Goal: Information Seeking & Learning: Learn about a topic

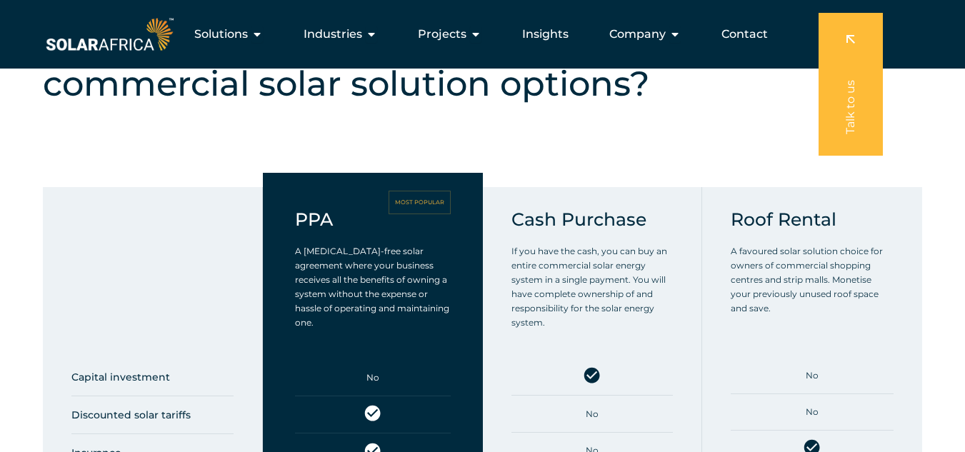
scroll to position [1071, 0]
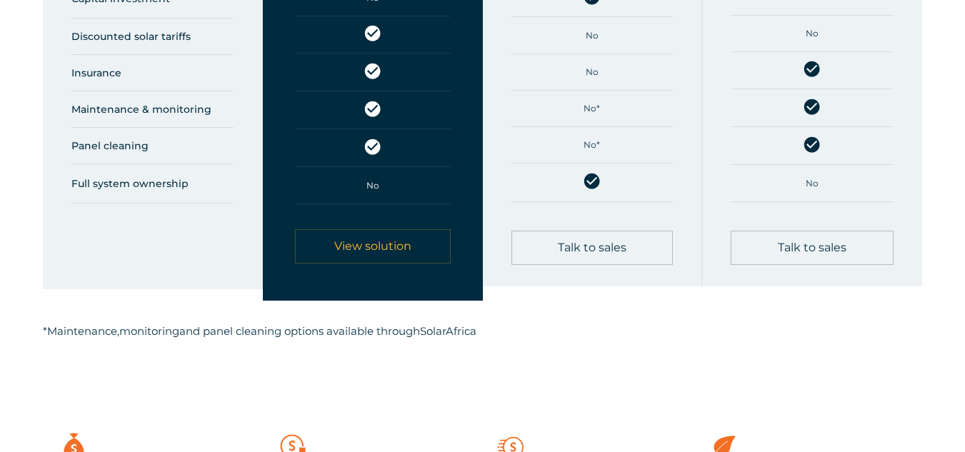
scroll to position [928, 0]
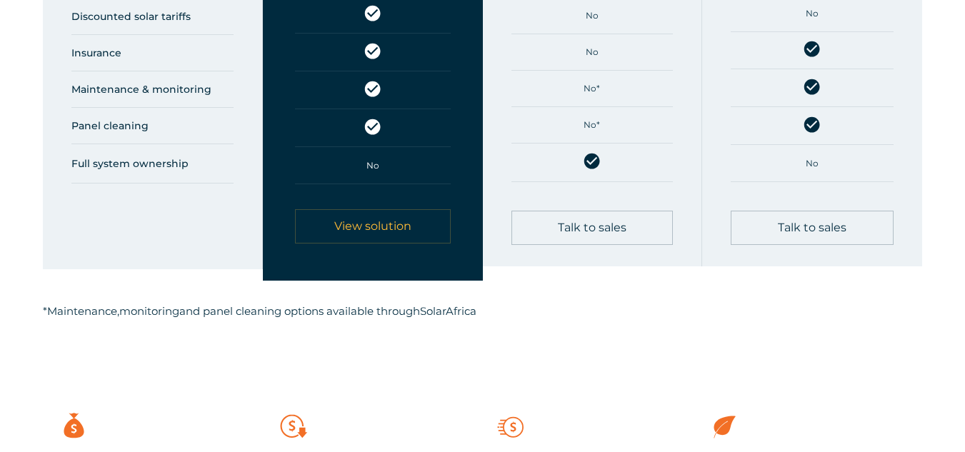
click at [351, 231] on span "View solution" at bounding box center [372, 226] width 77 height 11
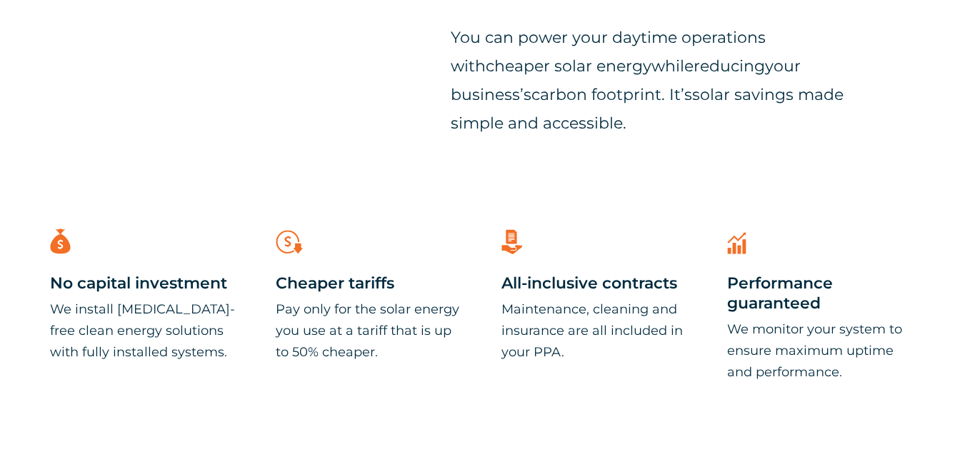
scroll to position [643, 0]
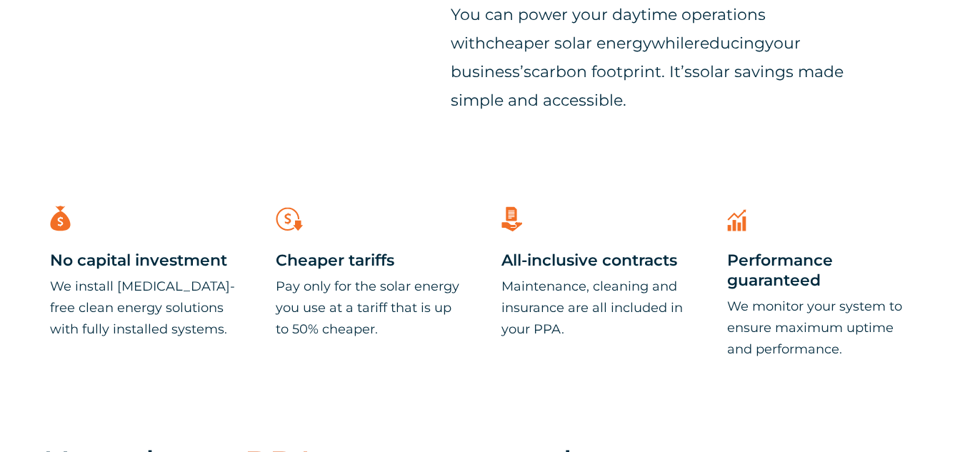
drag, startPoint x: 52, startPoint y: 284, endPoint x: 846, endPoint y: 353, distance: 797.1
click at [846, 353] on div "Solution benefits .cls-1{fill:#f26f26;} No capital investment We install capex-…" at bounding box center [482, 316] width 965 height 244
copy div "We install capex-free clean energy solutions with fully installed systems. .cls…"
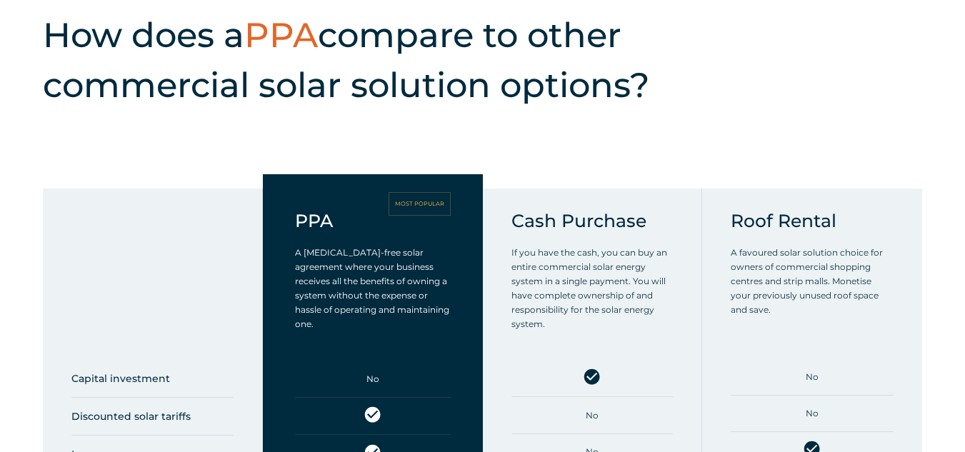
scroll to position [1143, 0]
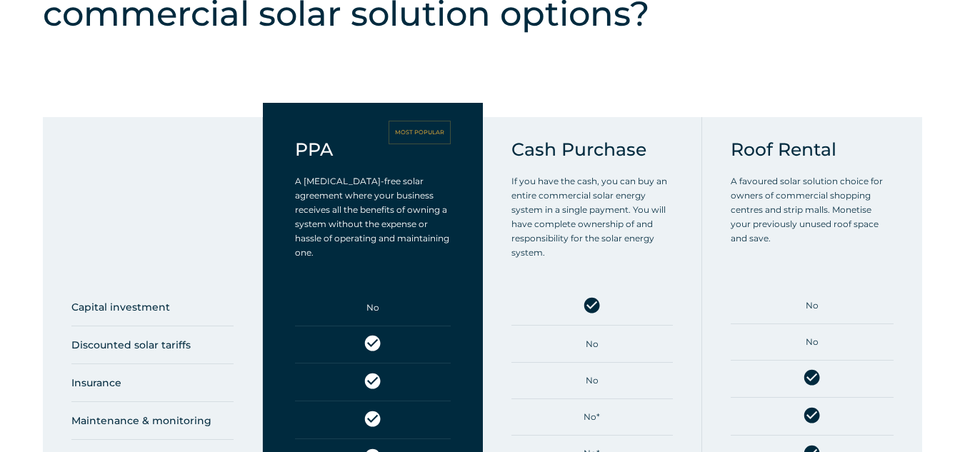
click at [321, 210] on p "A [MEDICAL_DATA]-free solar agreement where your business receives all the bene…" at bounding box center [373, 217] width 156 height 86
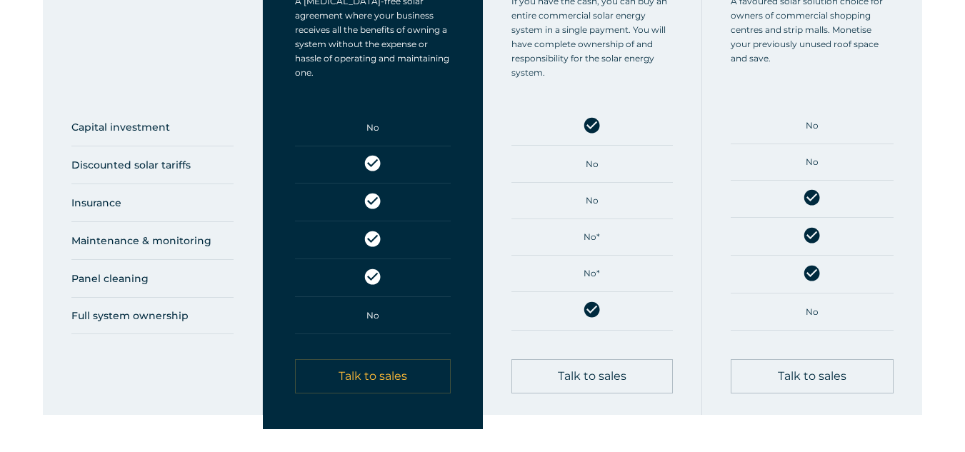
scroll to position [1357, 0]
